Goal: Use online tool/utility: Utilize a website feature to perform a specific function

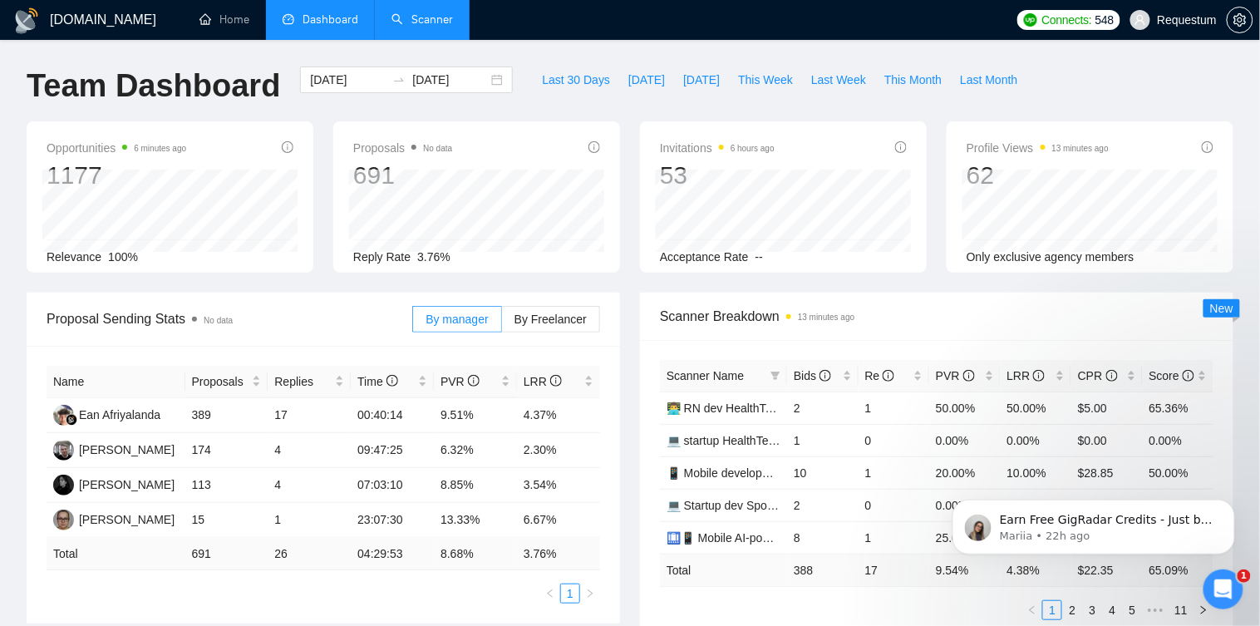
click at [406, 12] on link "Scanner" at bounding box center [422, 19] width 62 height 14
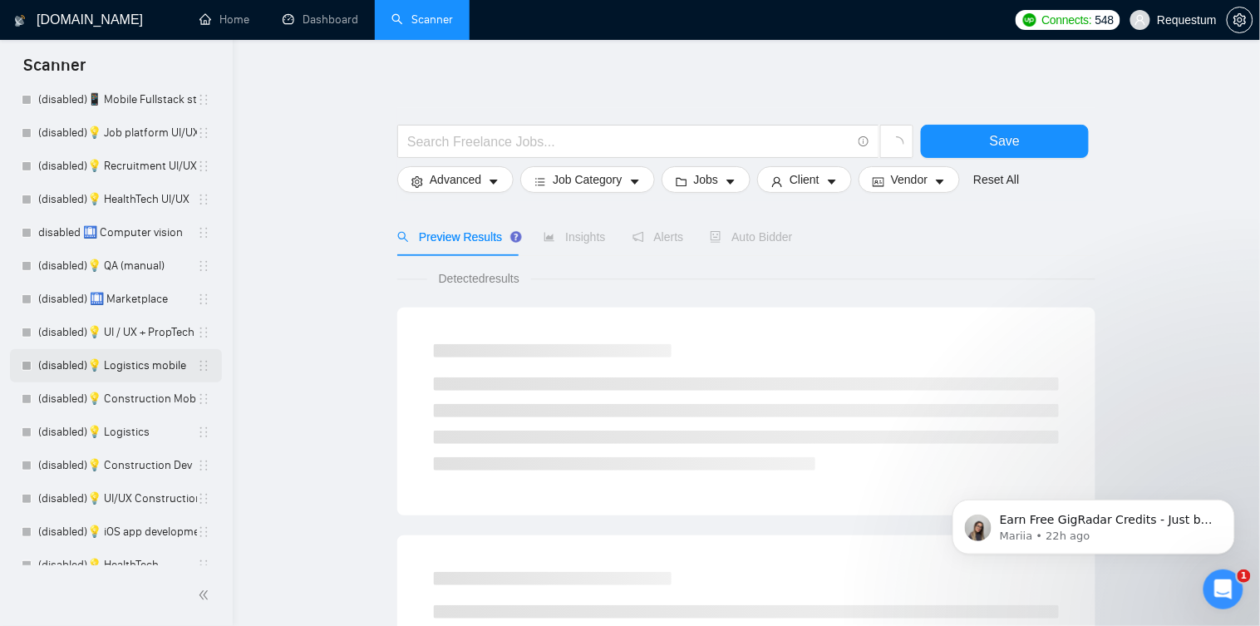
scroll to position [2210, 0]
click at [149, 361] on link "(disabled)💡 Logistics" at bounding box center [117, 368] width 159 height 33
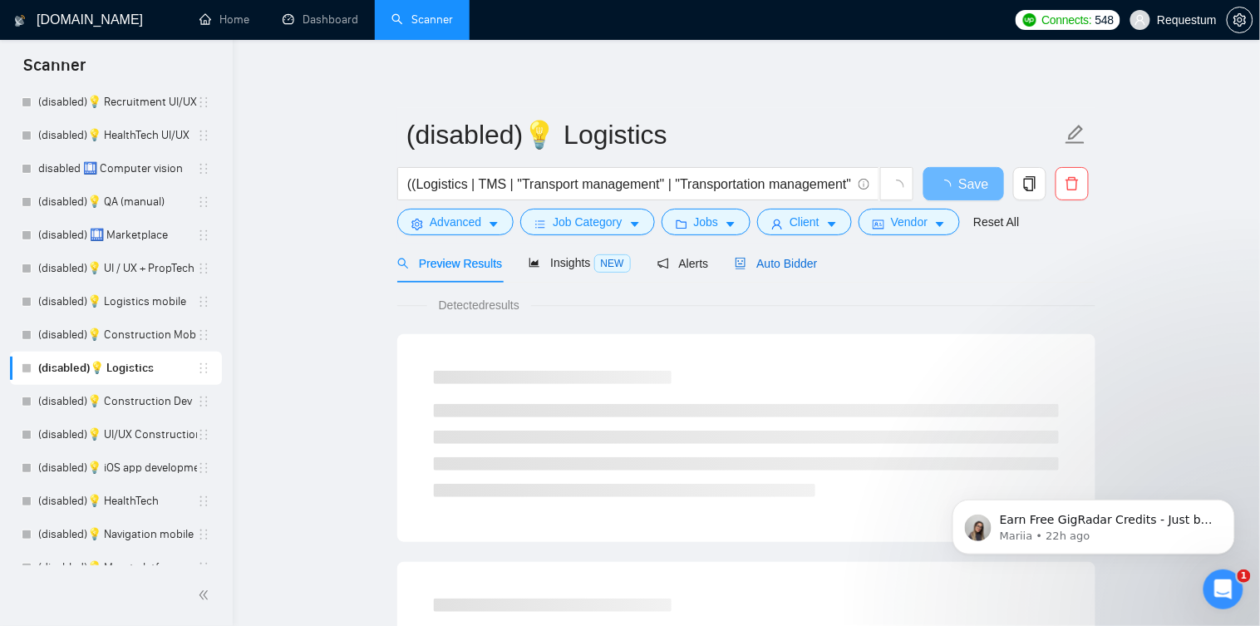
click at [787, 264] on span "Auto Bidder" at bounding box center [776, 263] width 82 height 13
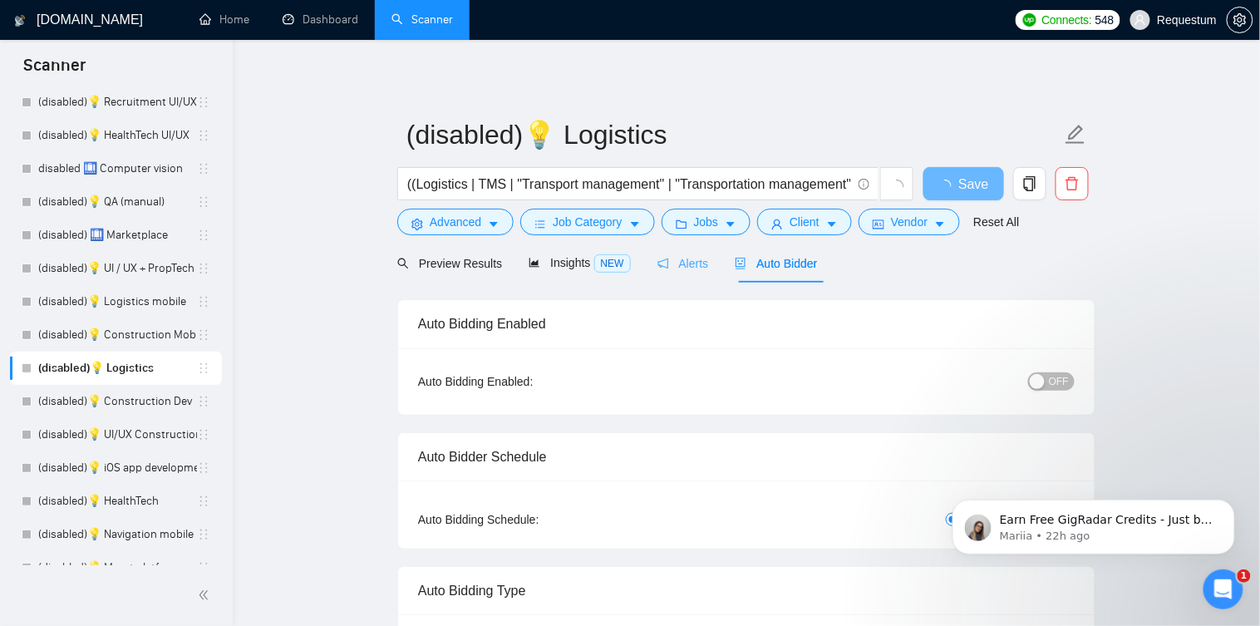
checkbox input "true"
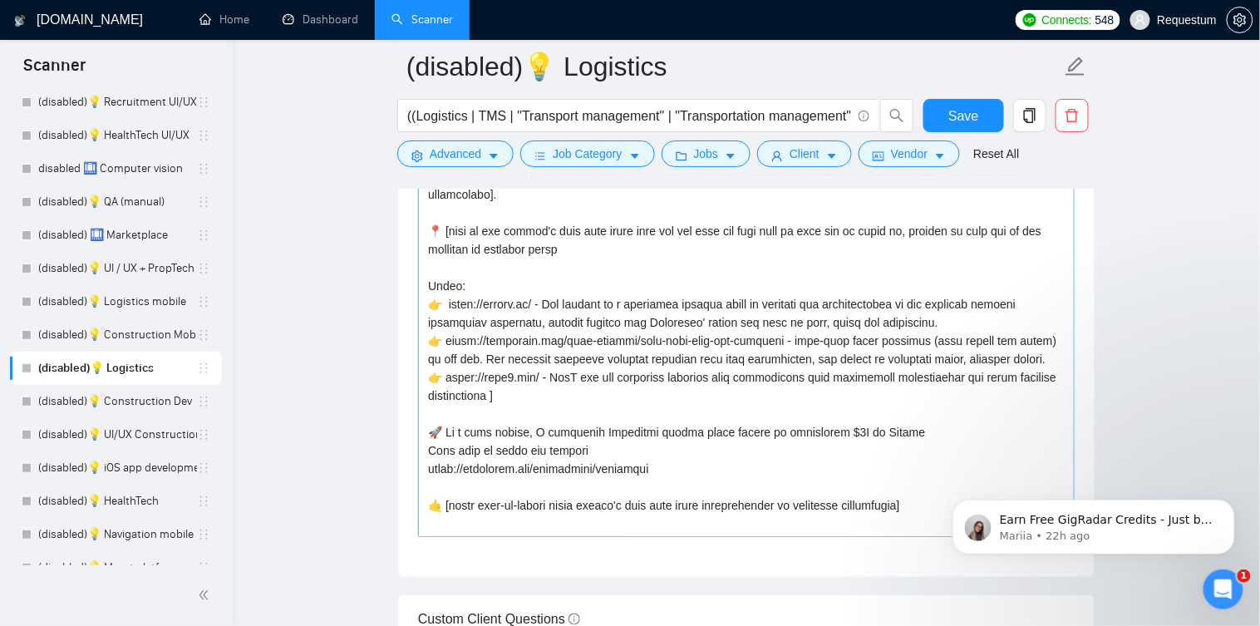
scroll to position [1907, 0]
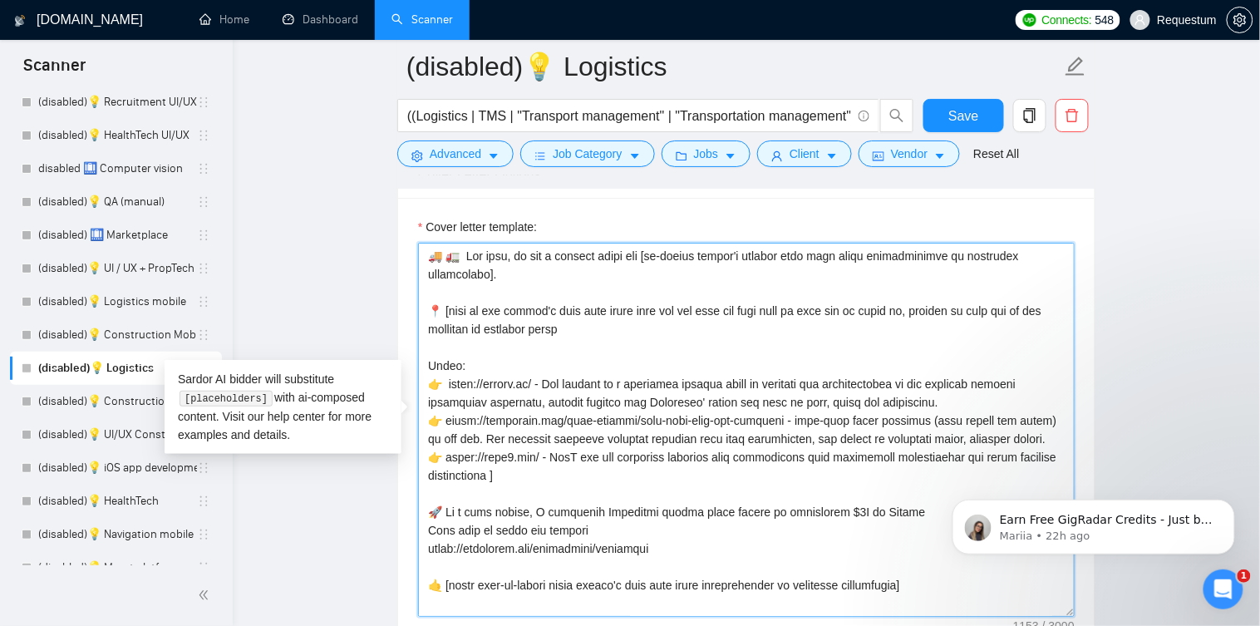
drag, startPoint x: 494, startPoint y: 485, endPoint x: 426, endPoint y: 377, distance: 127.3
click at [426, 377] on textarea "Cover letter template:" at bounding box center [746, 430] width 657 height 374
